Goal: Find specific page/section: Find specific page/section

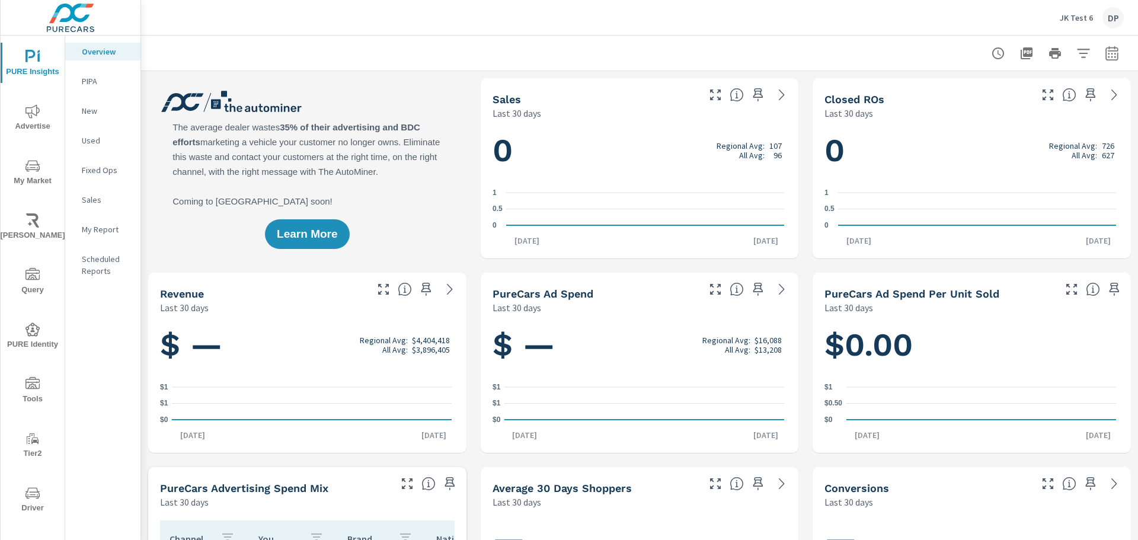
click at [31, 124] on span "Advertise" at bounding box center [32, 118] width 57 height 29
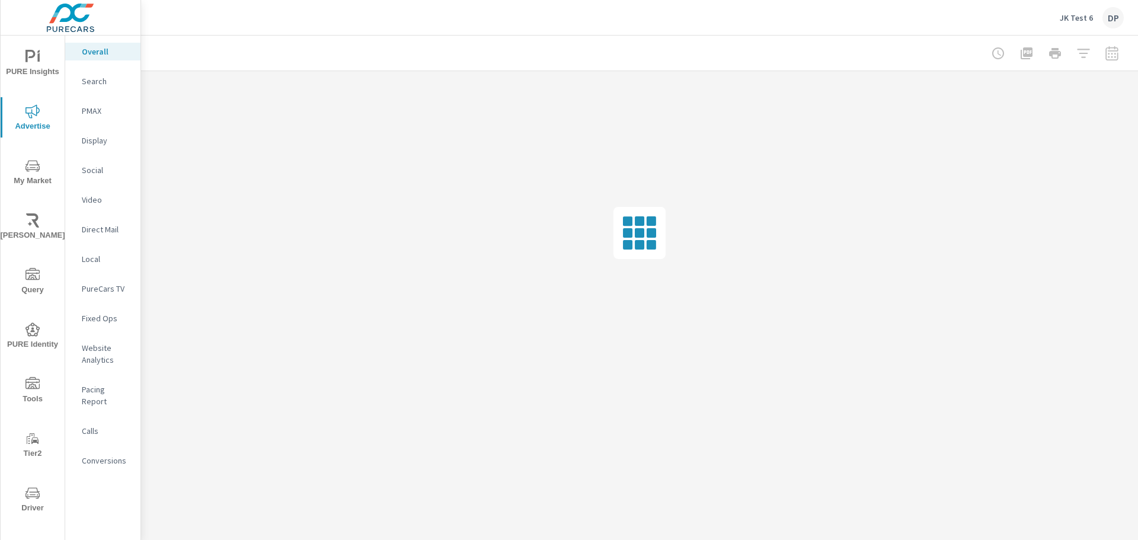
click at [21, 174] on span "My Market" at bounding box center [32, 173] width 57 height 29
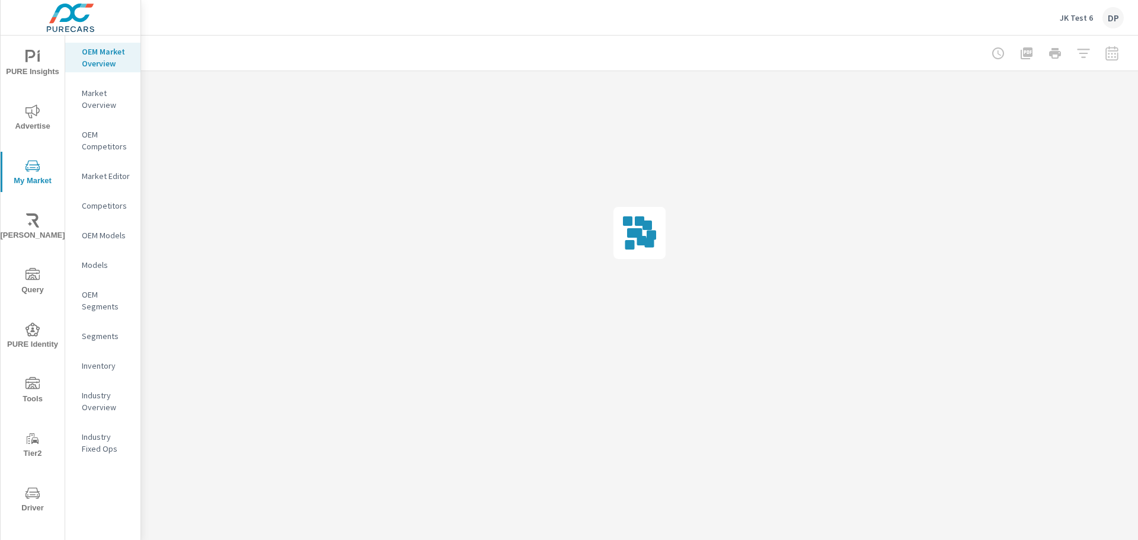
click at [25, 329] on icon "nav menu" at bounding box center [32, 330] width 14 height 14
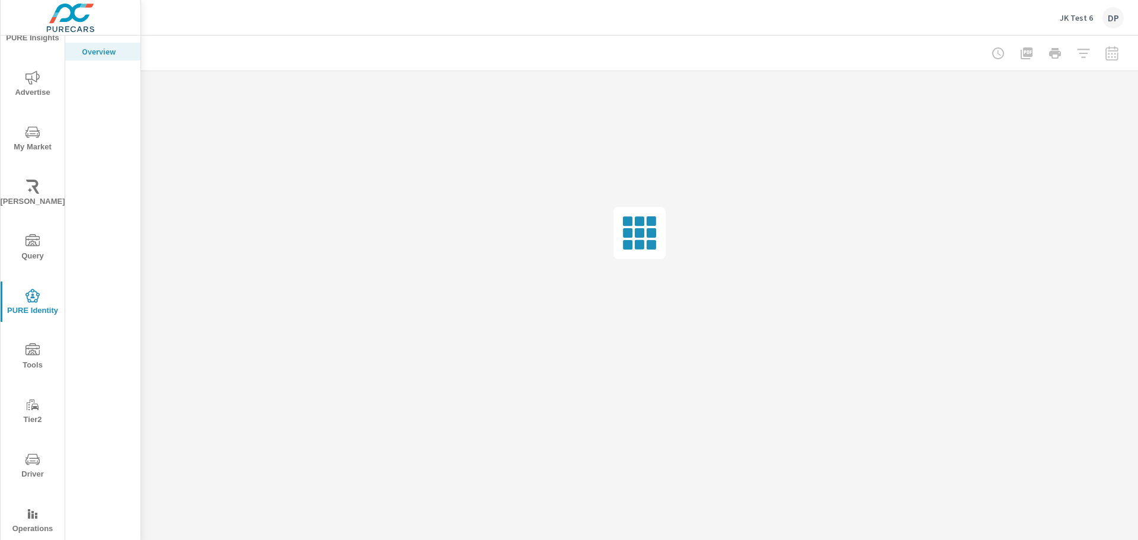
scroll to position [60, 0]
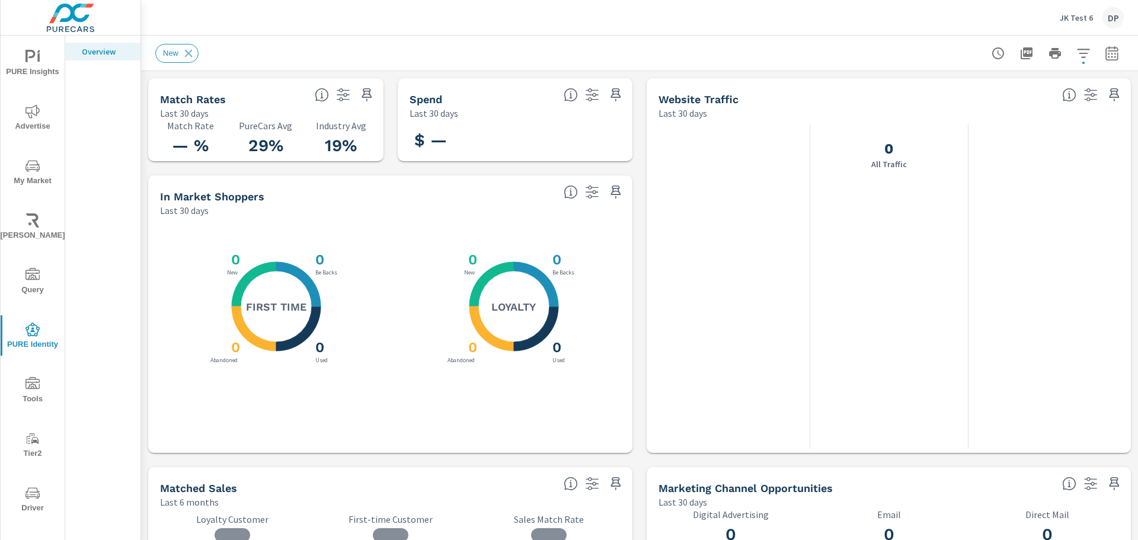
click at [28, 379] on icon "nav menu" at bounding box center [32, 383] width 14 height 12
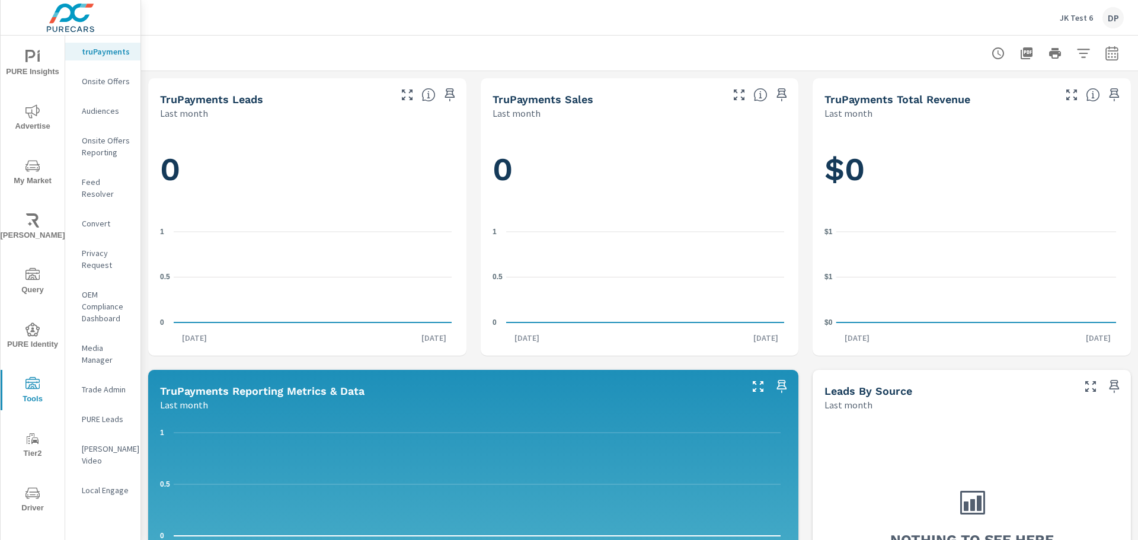
click at [37, 436] on span "Tier2" at bounding box center [32, 446] width 57 height 29
